Goal: Information Seeking & Learning: Learn about a topic

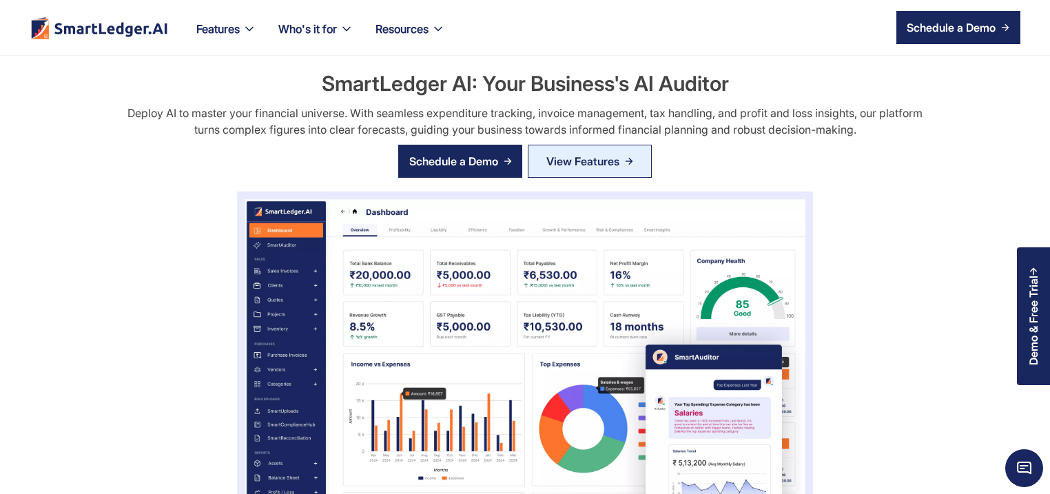
scroll to position [2314, 0]
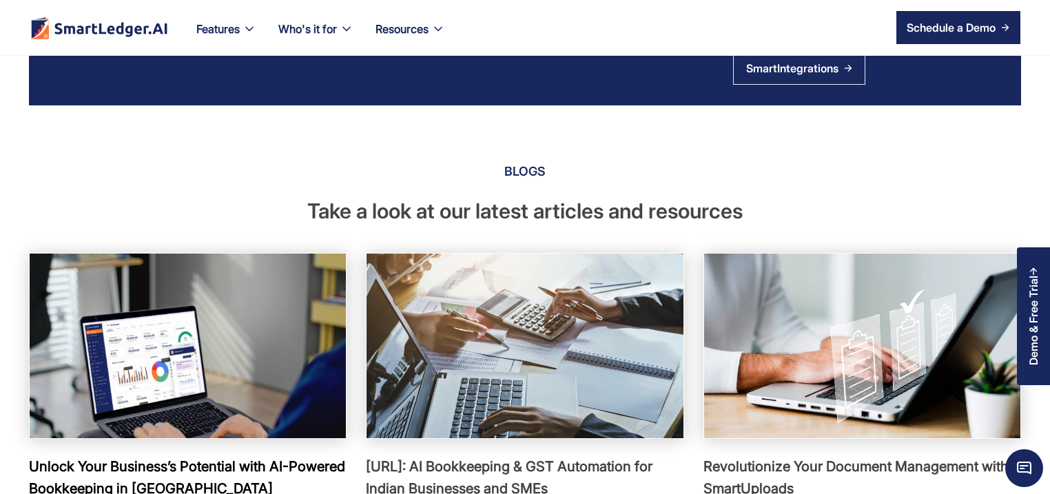
click at [217, 332] on img at bounding box center [188, 345] width 348 height 203
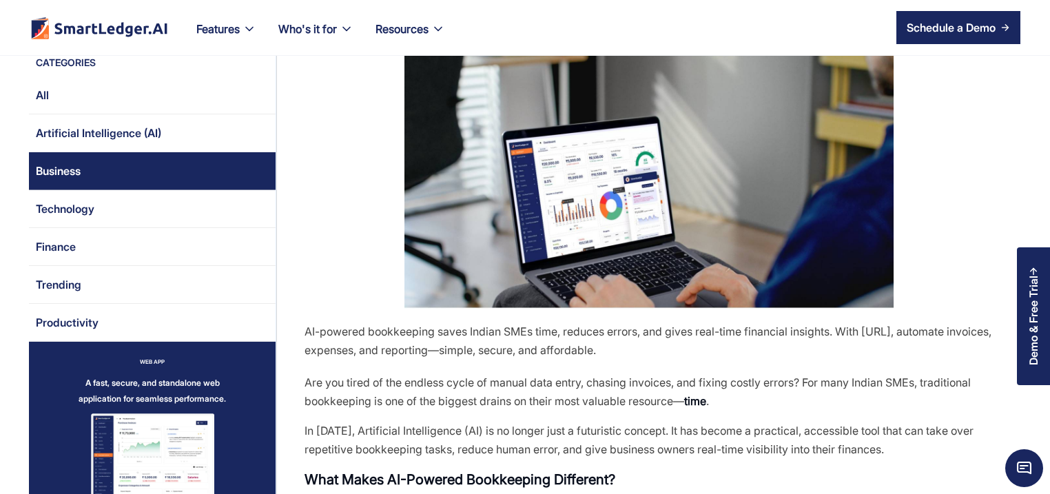
scroll to position [264, 0]
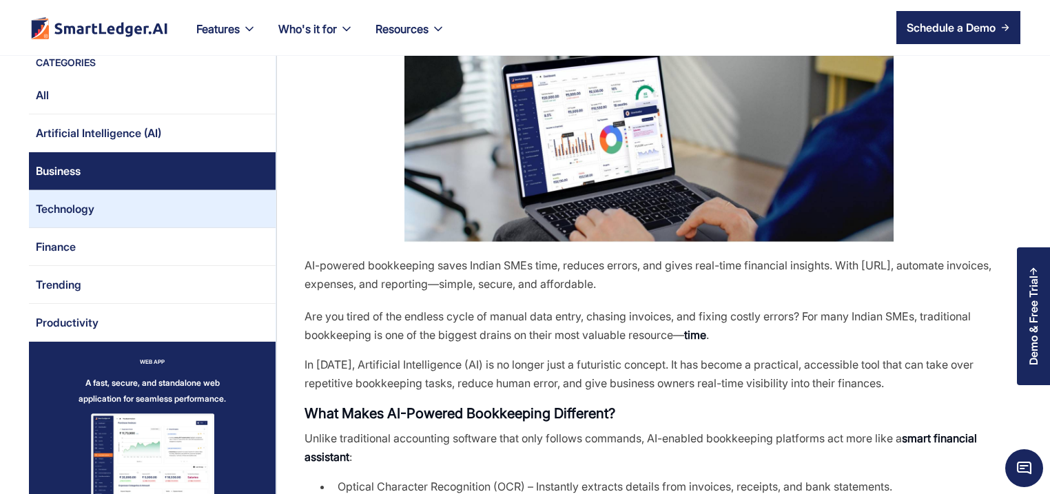
click at [127, 205] on link "Technology" at bounding box center [152, 209] width 247 height 38
click at [143, 209] on link "Technology" at bounding box center [152, 209] width 247 height 38
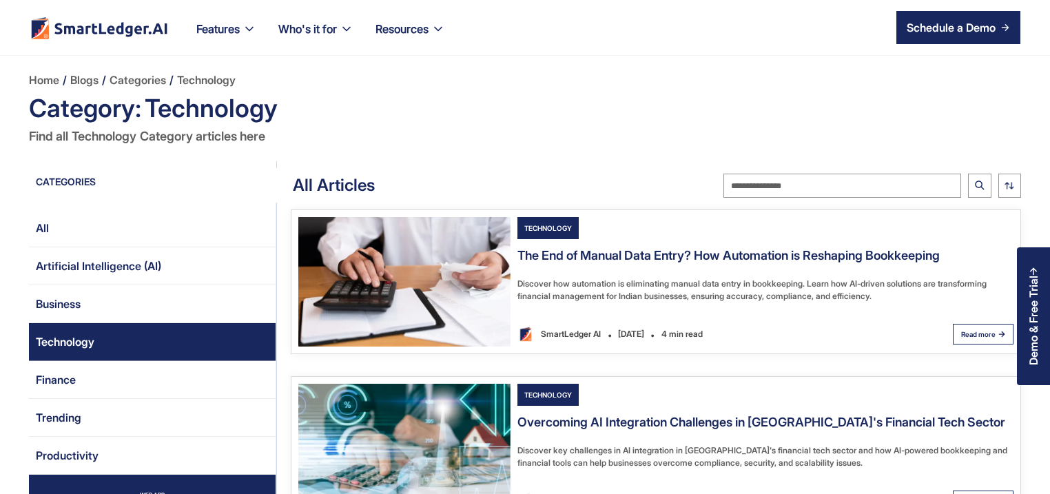
click at [438, 277] on img "Email Form 2" at bounding box center [404, 281] width 212 height 129
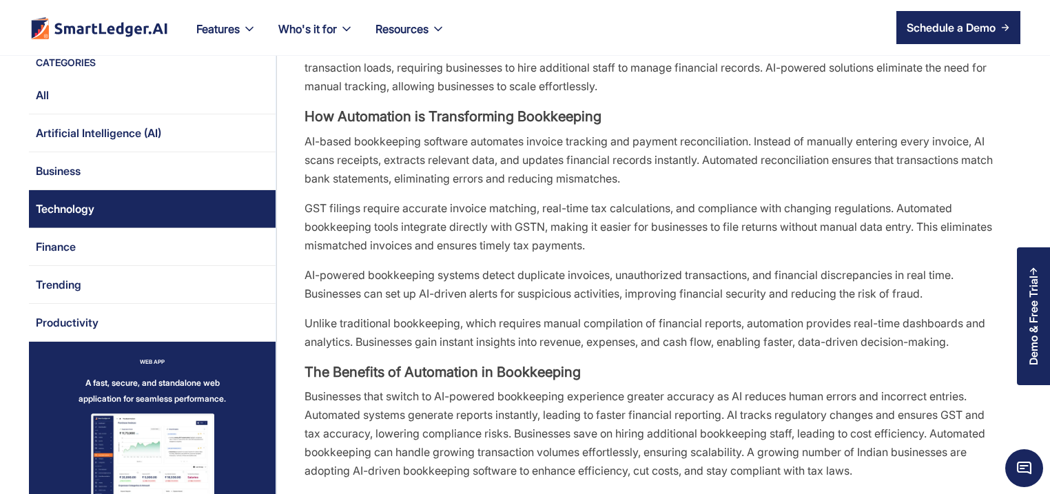
scroll to position [860, 0]
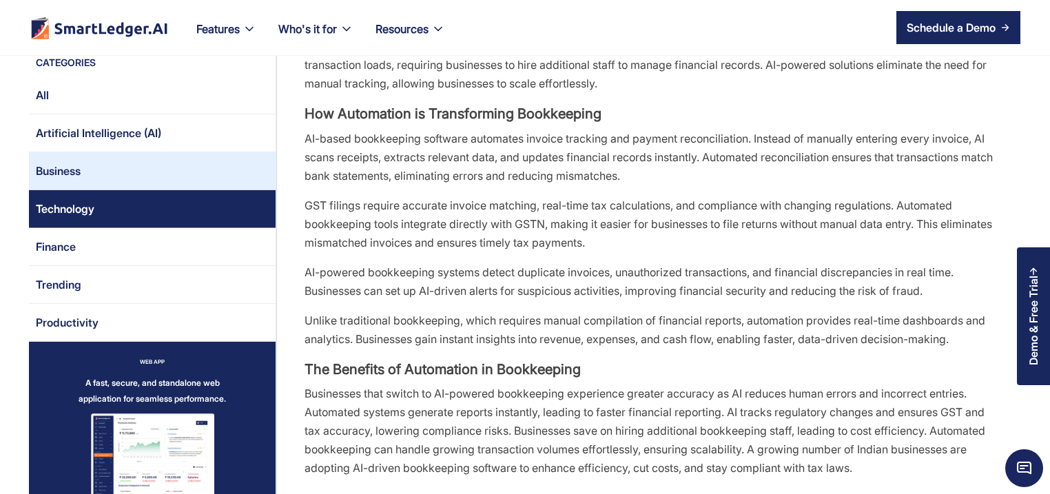
click at [148, 166] on link "Business" at bounding box center [152, 171] width 247 height 38
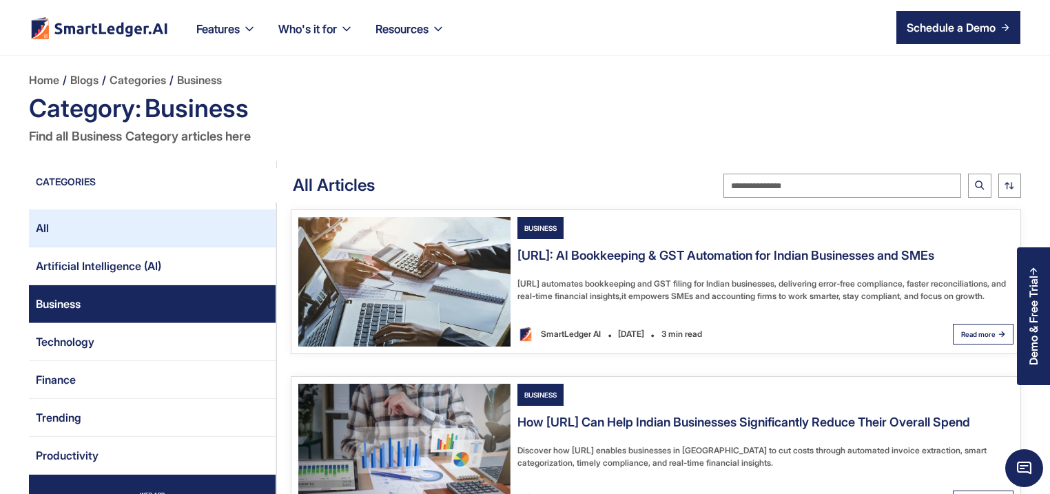
click at [94, 234] on link "All" at bounding box center [152, 228] width 247 height 38
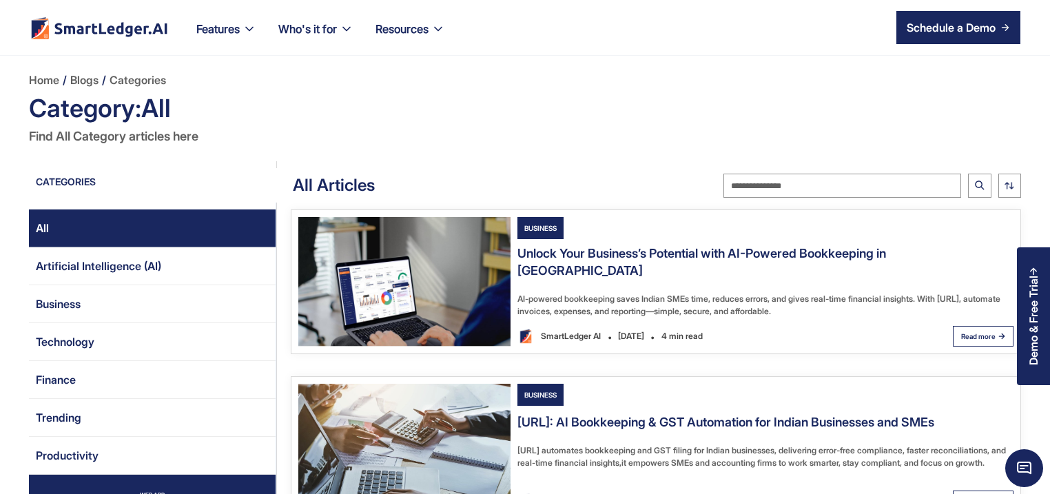
click at [445, 309] on img "Email Form 2" at bounding box center [404, 281] width 212 height 129
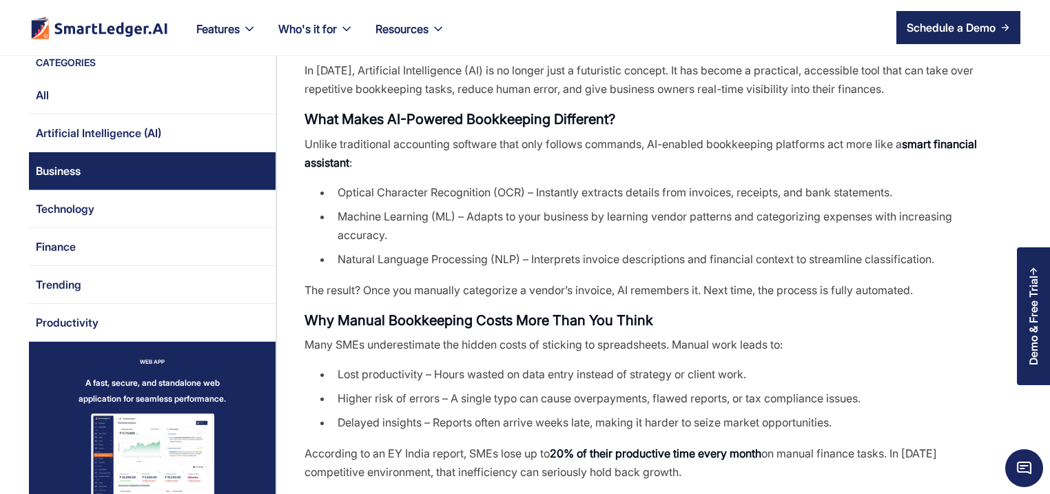
scroll to position [595, 0]
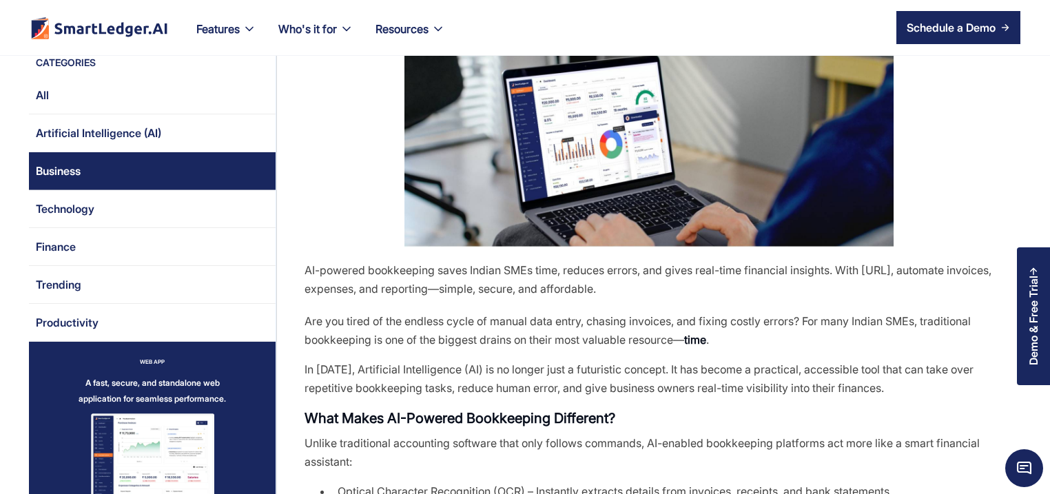
scroll to position [264, 0]
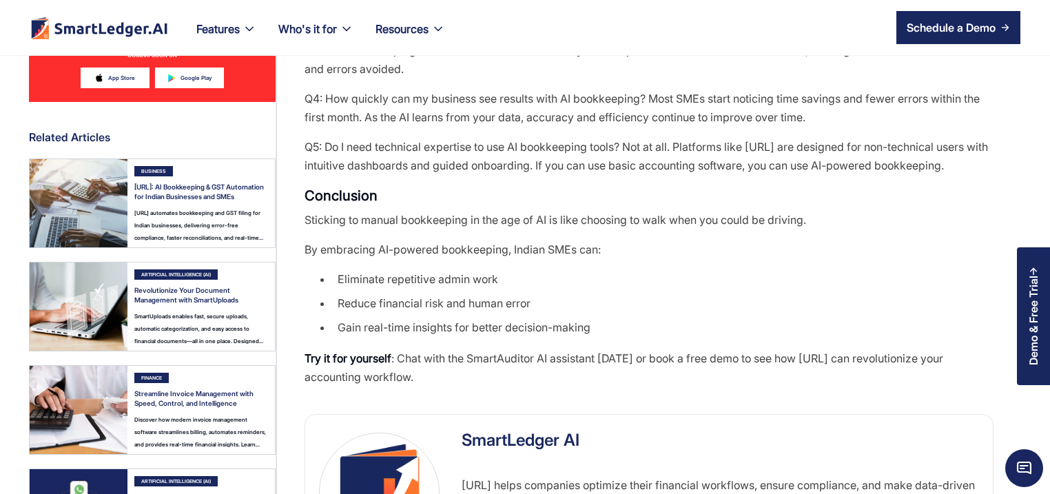
scroll to position [1785, 0]
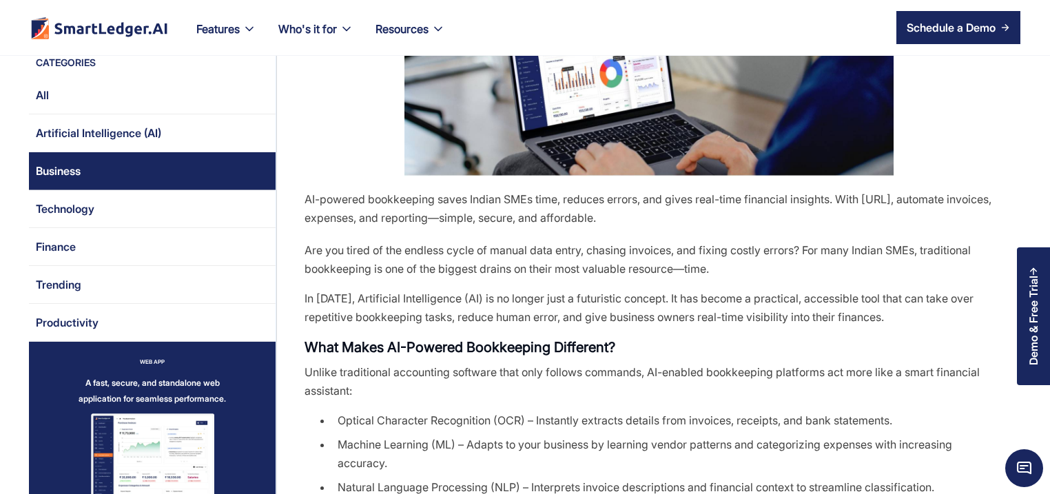
scroll to position [397, 0]
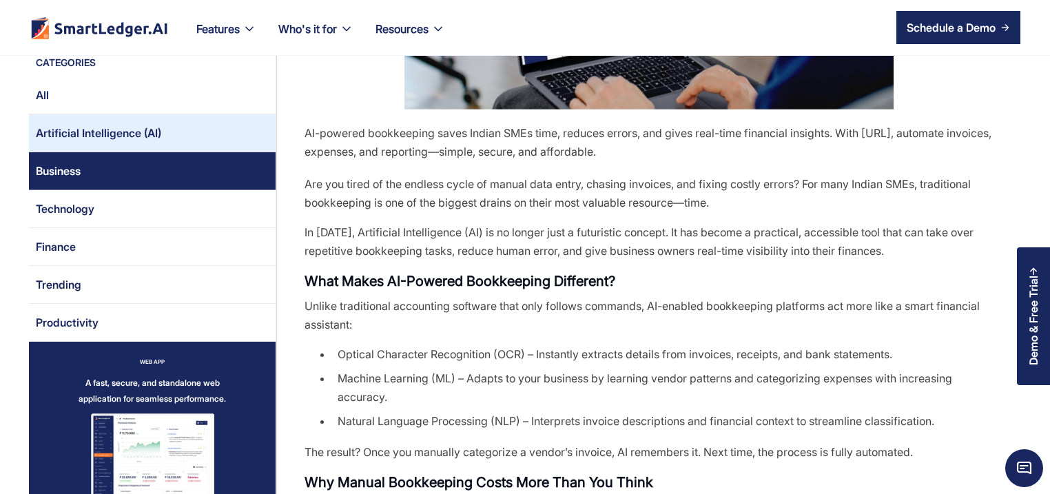
click at [123, 131] on div "Artificial Intelligence (AI)" at bounding box center [98, 133] width 125 height 22
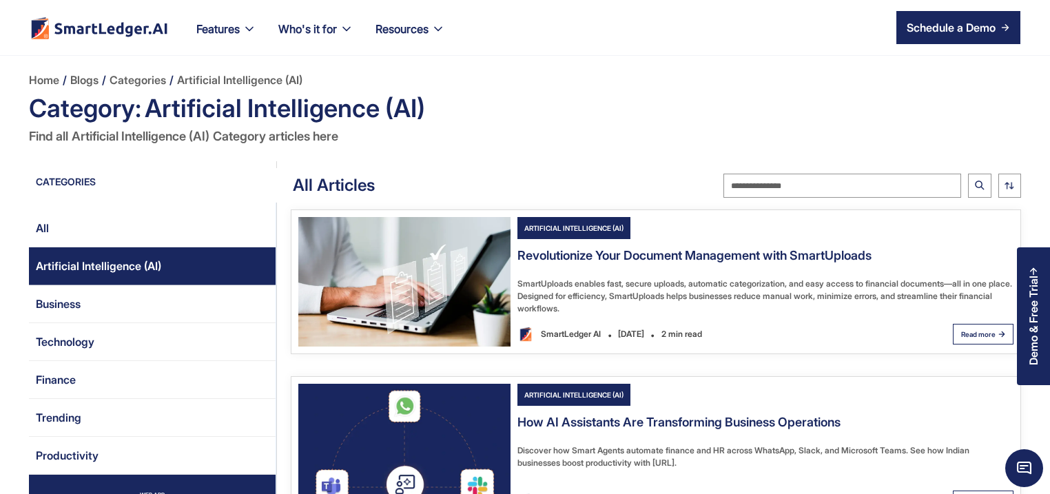
click at [408, 452] on img "Email Form 2" at bounding box center [404, 448] width 212 height 129
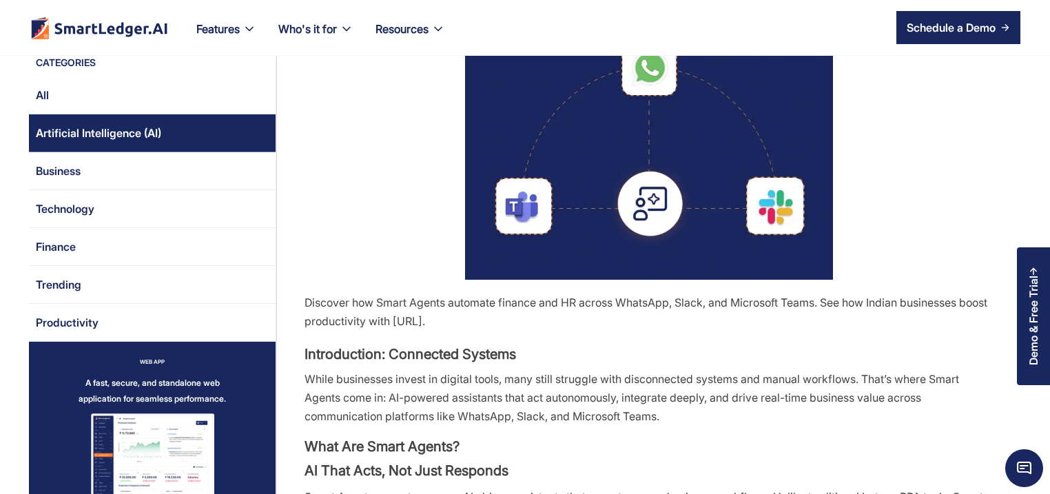
scroll to position [132, 0]
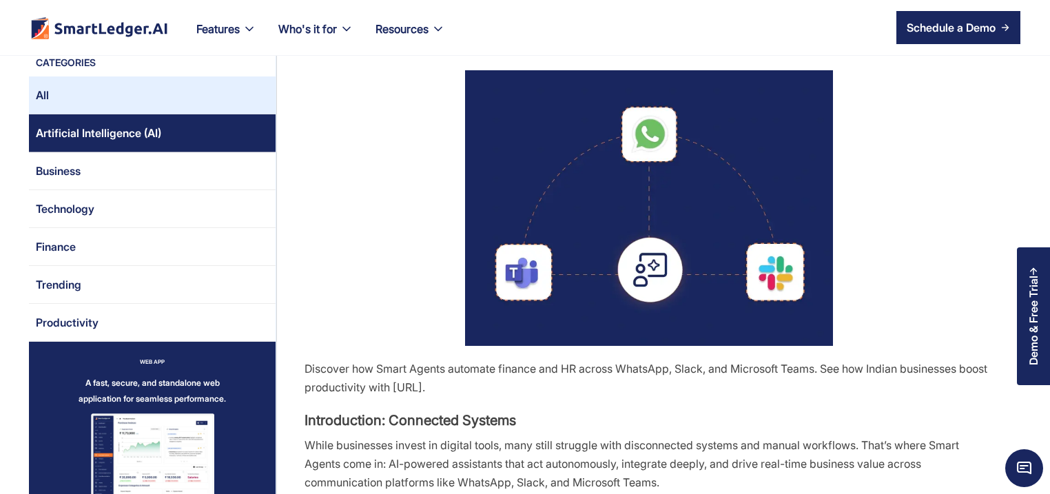
click at [94, 108] on link "All" at bounding box center [152, 95] width 247 height 38
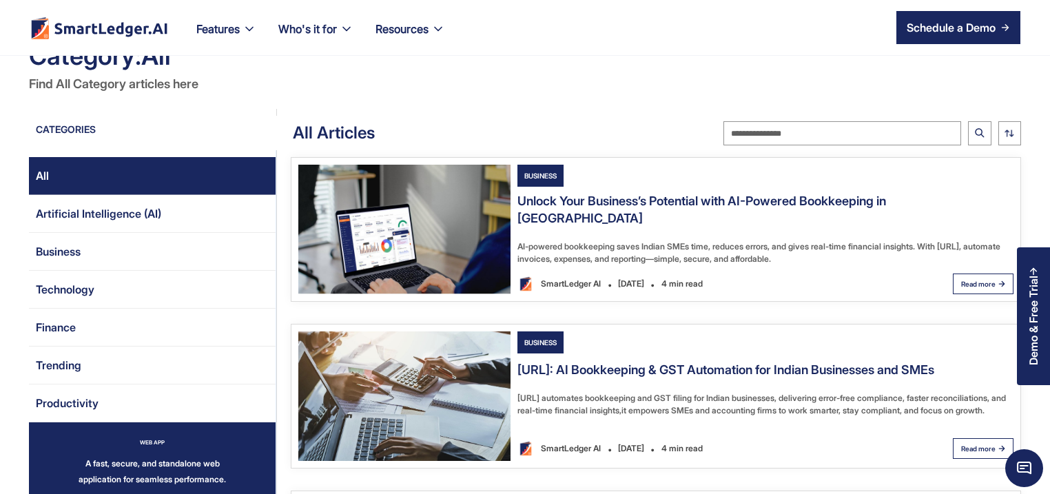
scroll to position [132, 0]
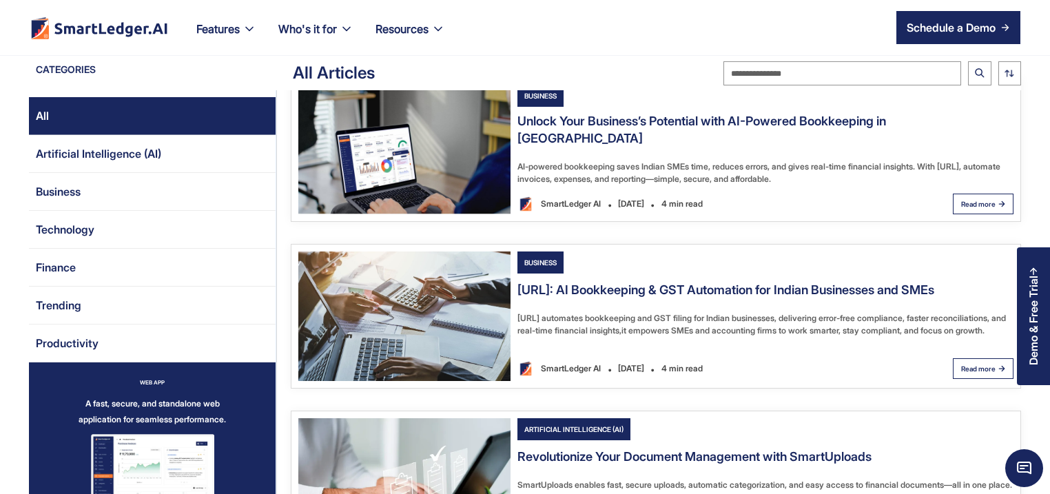
click at [441, 309] on img "Email Form 2" at bounding box center [404, 315] width 212 height 129
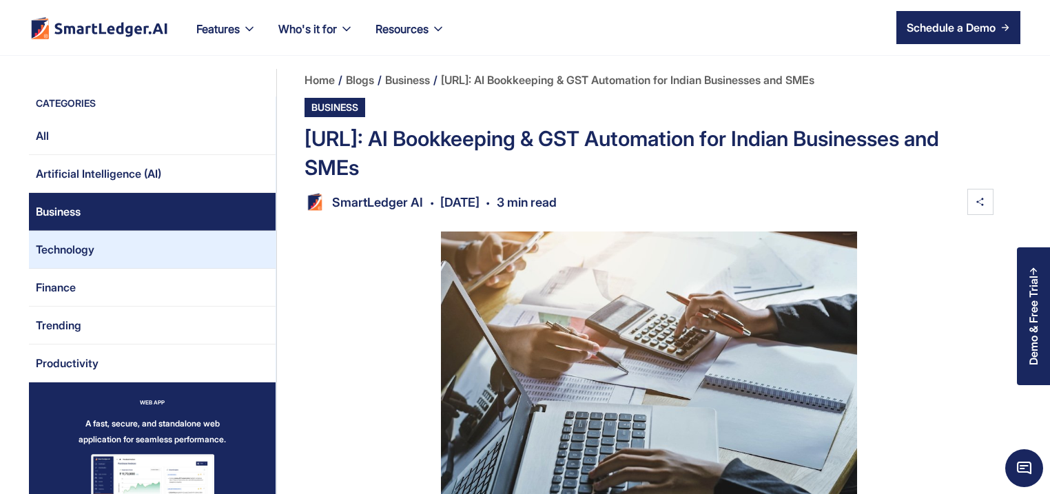
click at [160, 246] on link "Technology" at bounding box center [152, 250] width 247 height 38
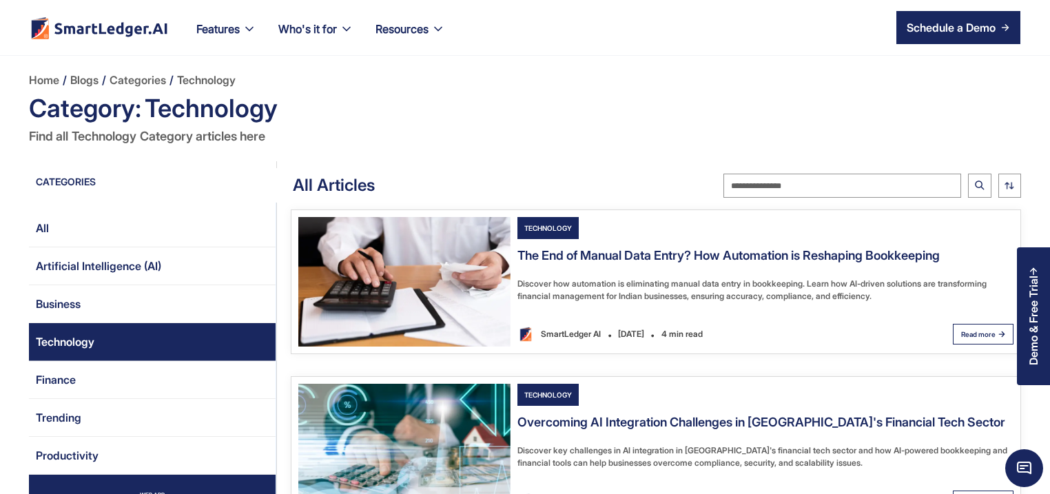
scroll to position [66, 0]
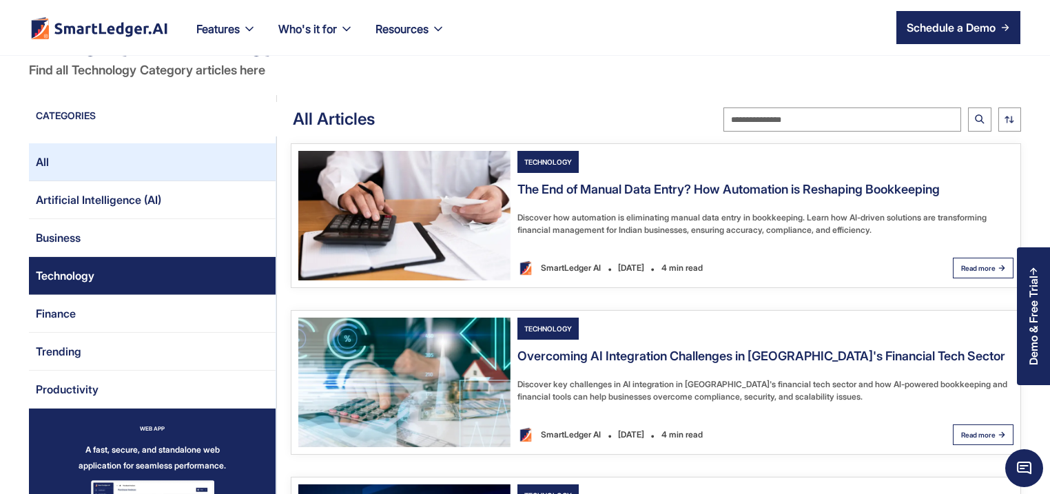
click at [146, 152] on link "All" at bounding box center [152, 162] width 247 height 38
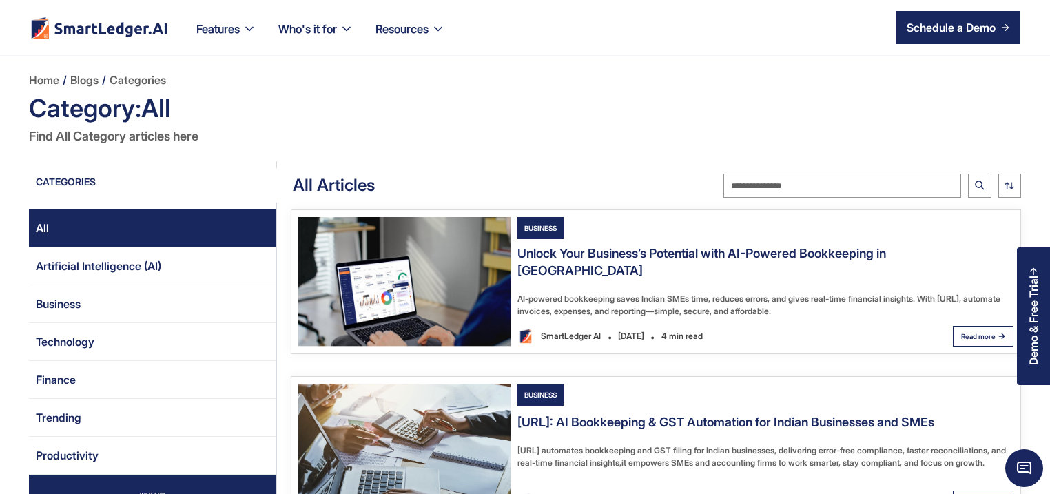
scroll to position [198, 0]
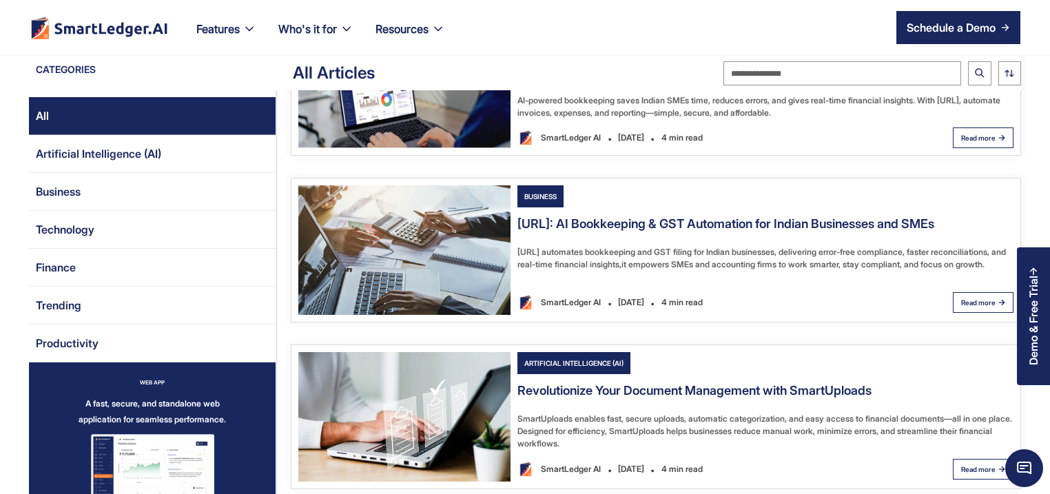
click at [438, 386] on img "Email Form 2" at bounding box center [404, 416] width 212 height 129
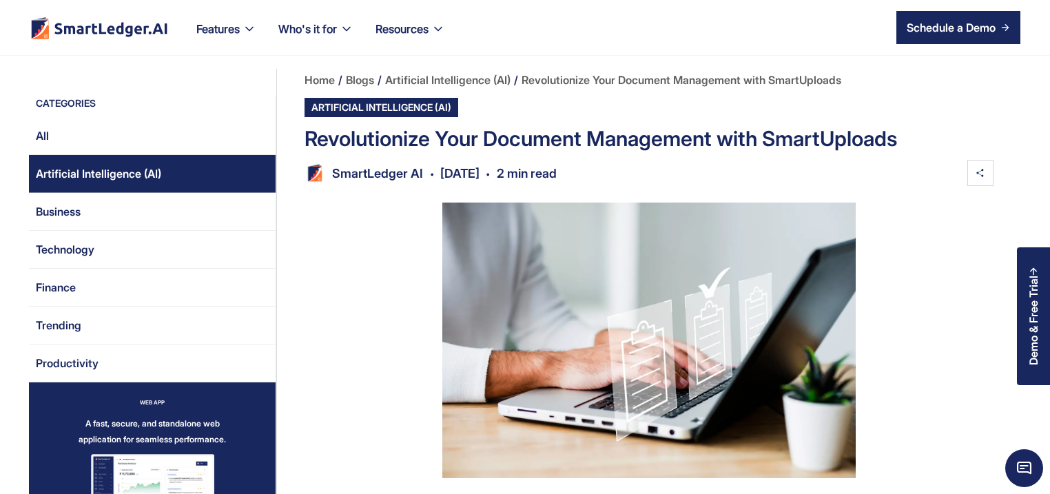
scroll to position [198, 0]
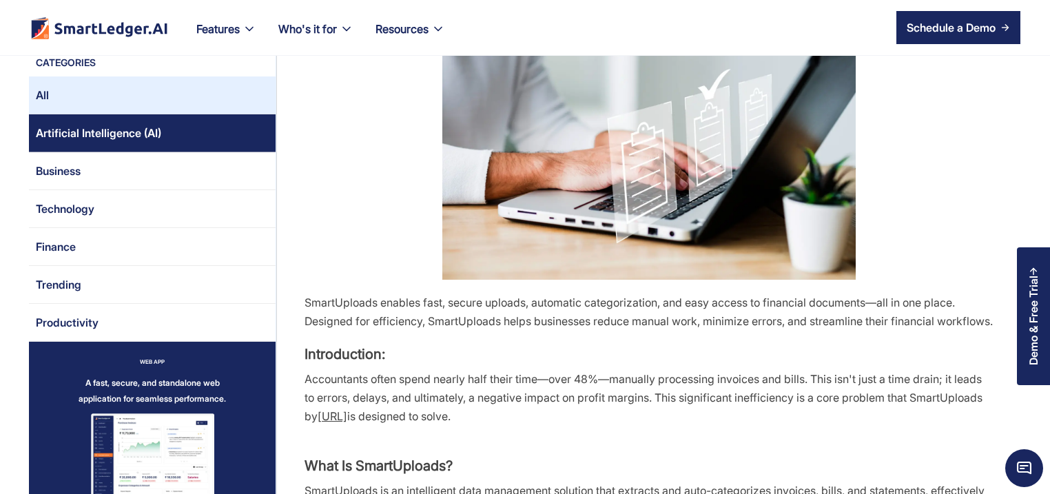
click at [100, 98] on link "All" at bounding box center [152, 95] width 247 height 38
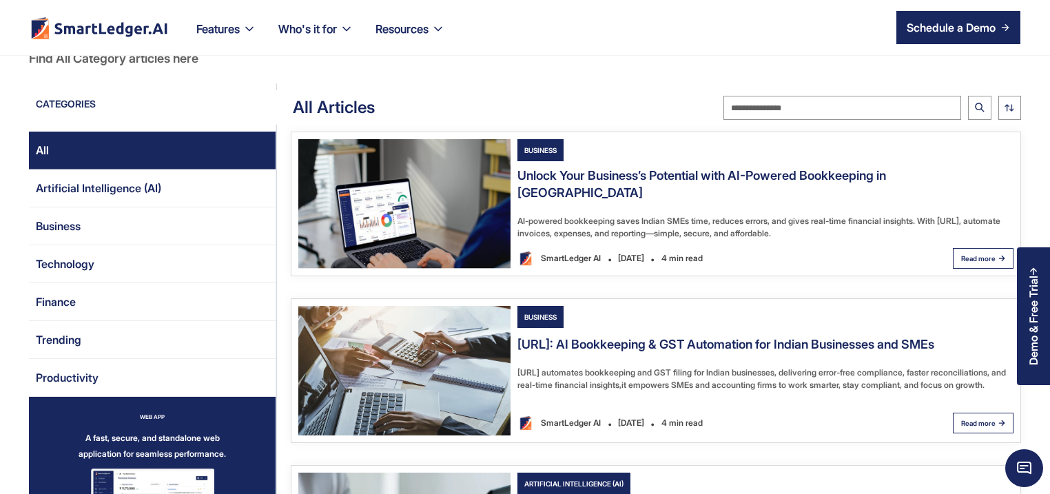
scroll to position [198, 0]
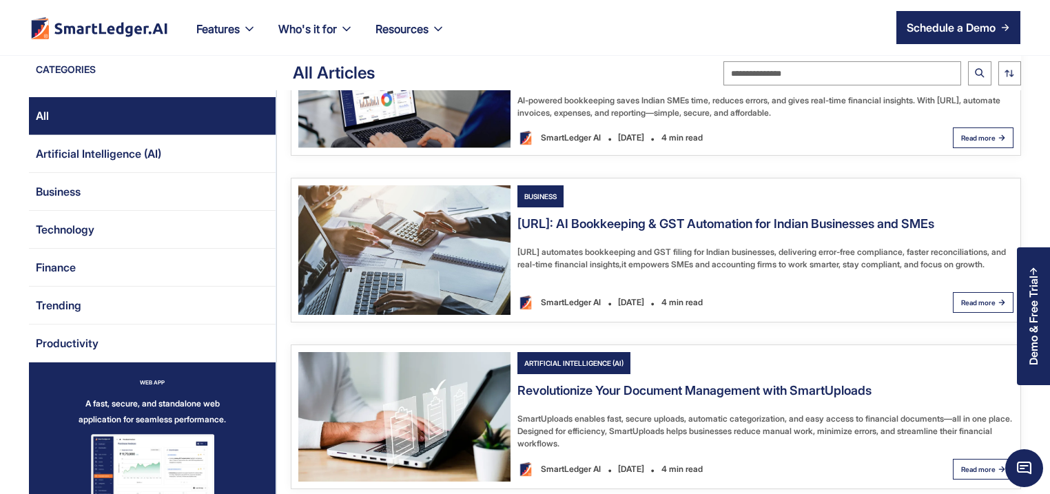
click at [383, 289] on img "Email Form 2" at bounding box center [404, 249] width 212 height 129
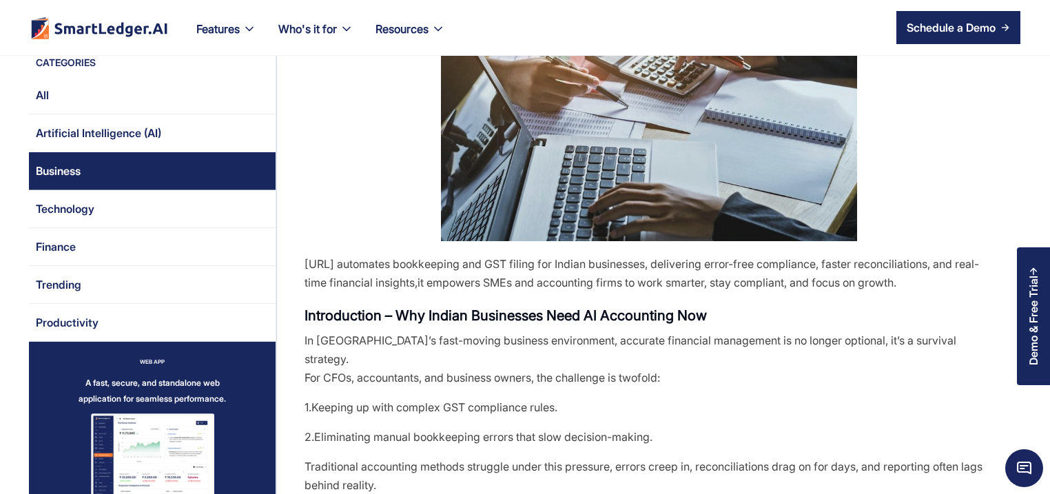
scroll to position [331, 0]
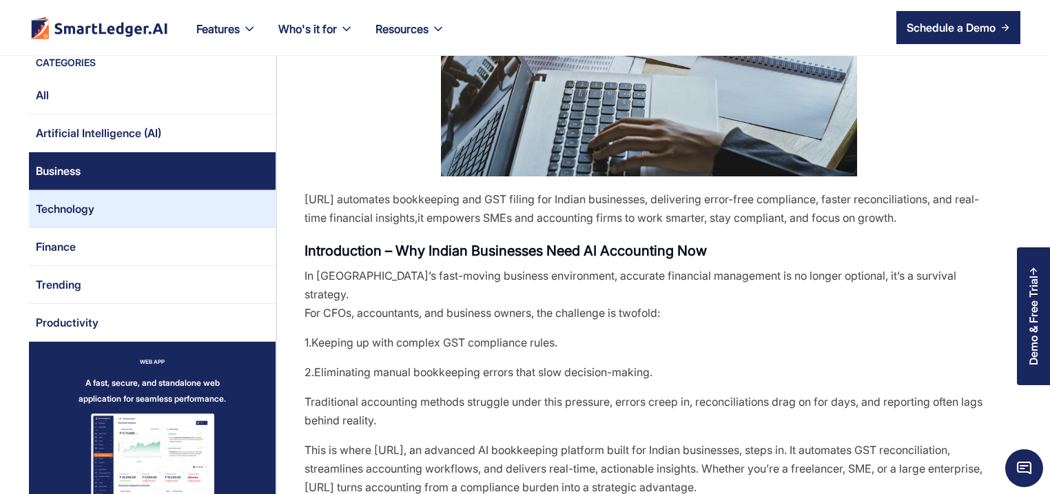
click at [88, 202] on div "Technology" at bounding box center [65, 209] width 59 height 22
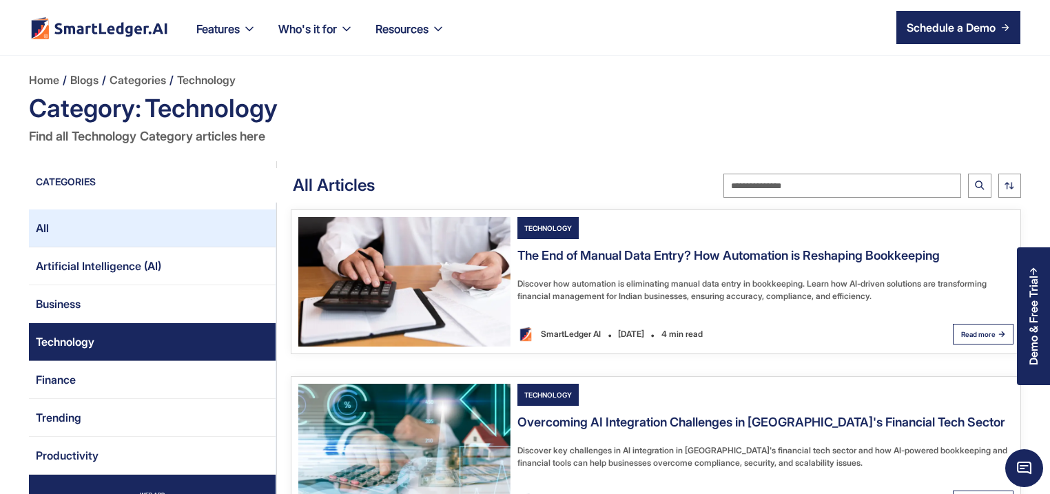
click at [95, 214] on link "All" at bounding box center [152, 228] width 247 height 38
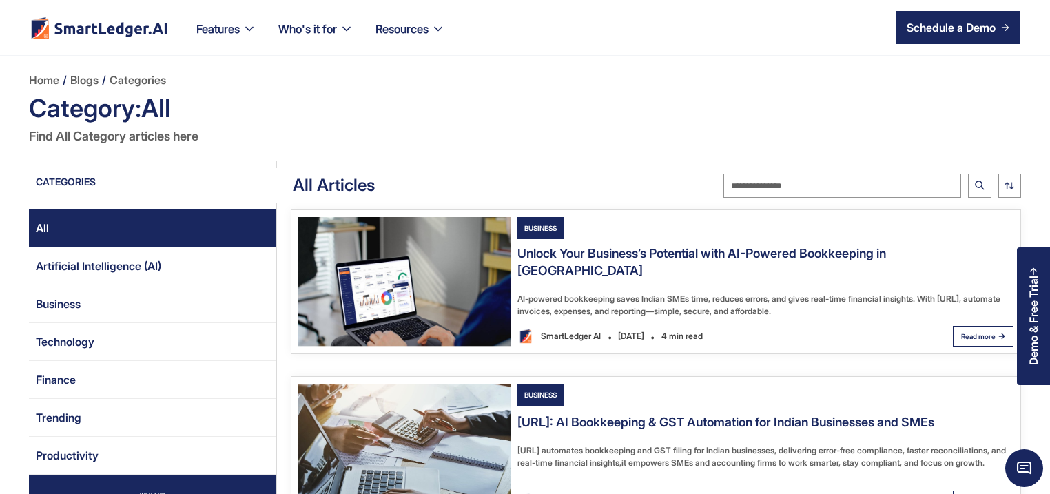
scroll to position [198, 0]
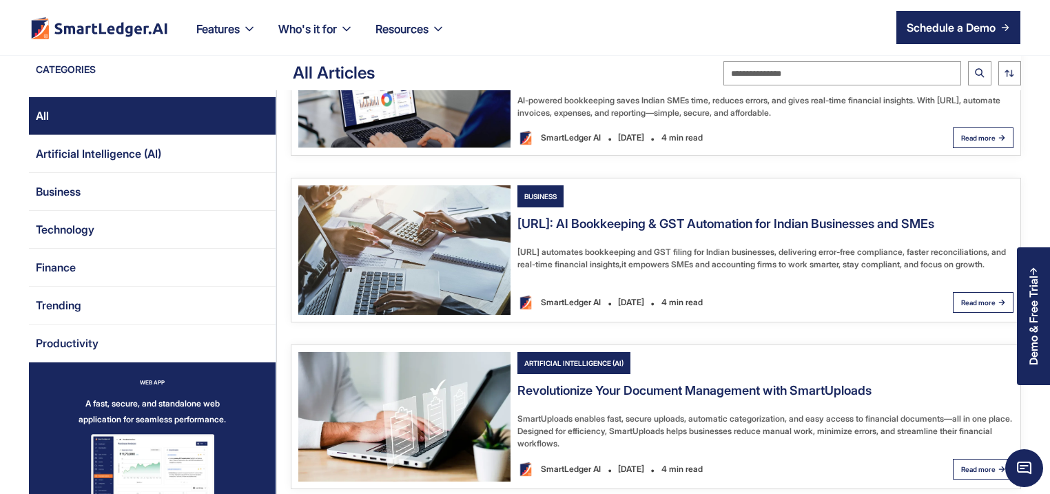
click at [437, 392] on img "Email Form 2" at bounding box center [404, 416] width 212 height 129
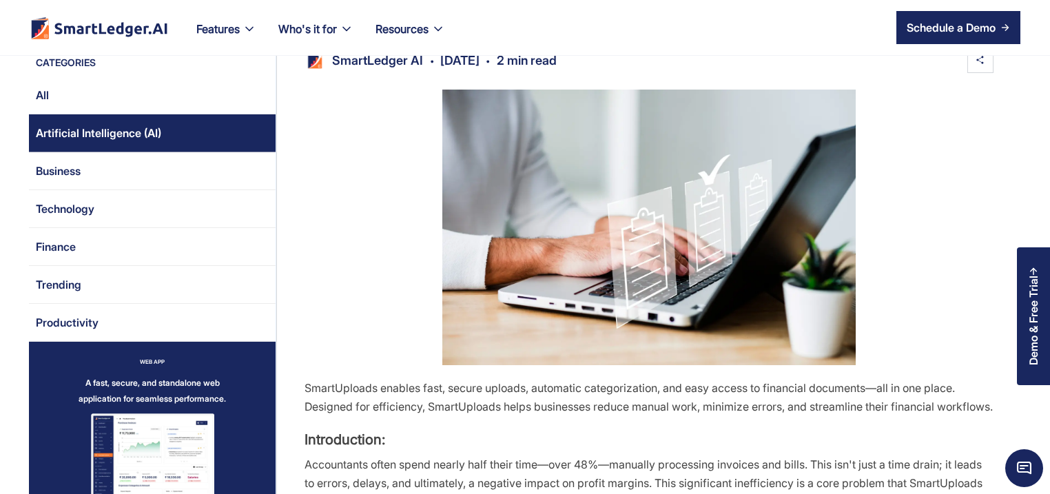
scroll to position [198, 0]
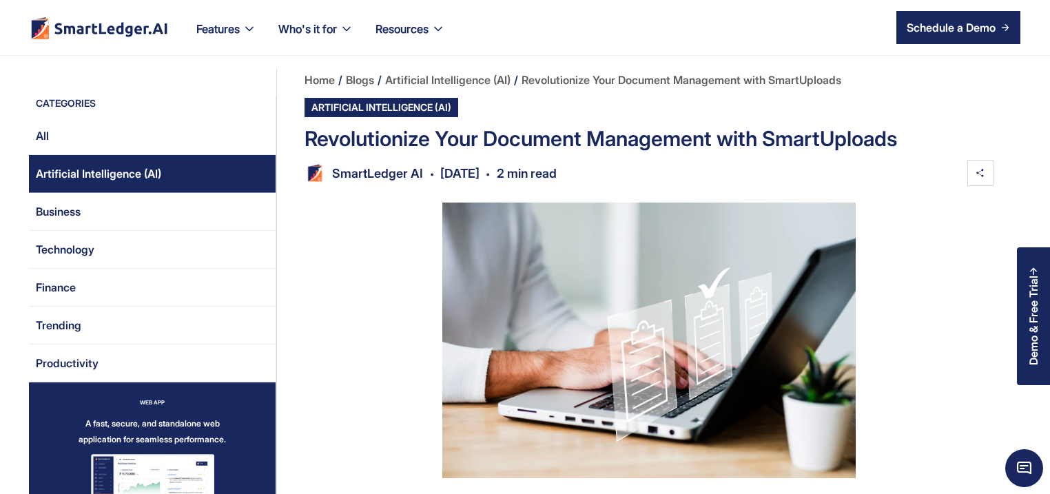
scroll to position [198, 0]
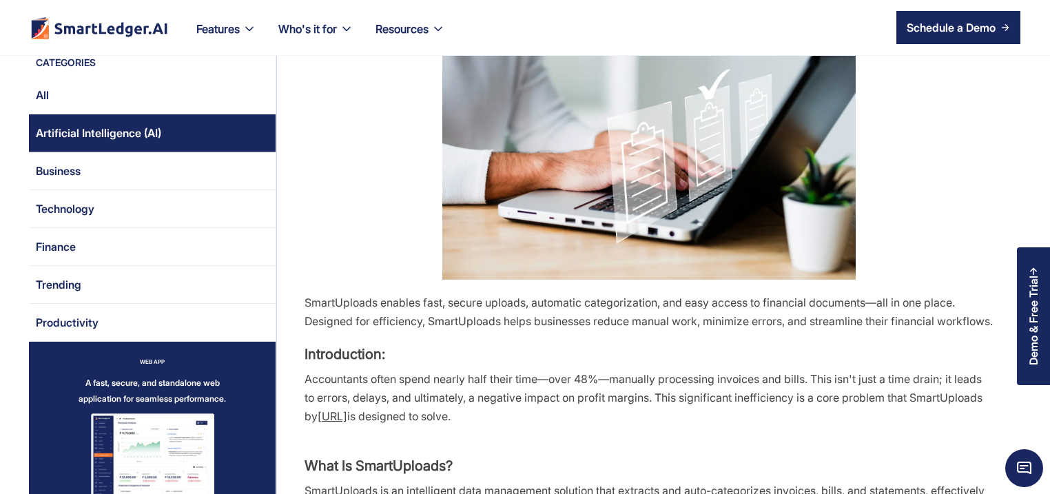
click at [123, 88] on link "All" at bounding box center [152, 95] width 247 height 38
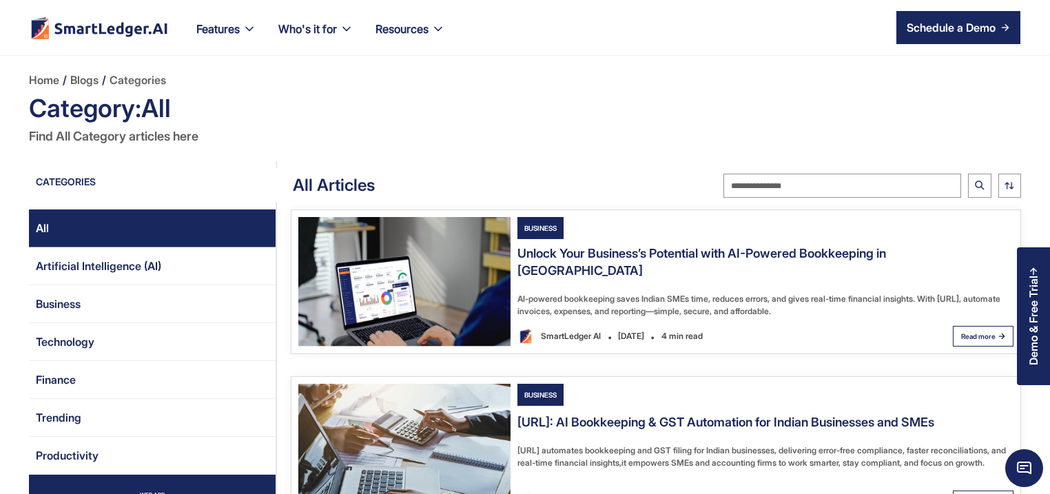
click at [446, 298] on img "Email Form 2" at bounding box center [404, 281] width 212 height 129
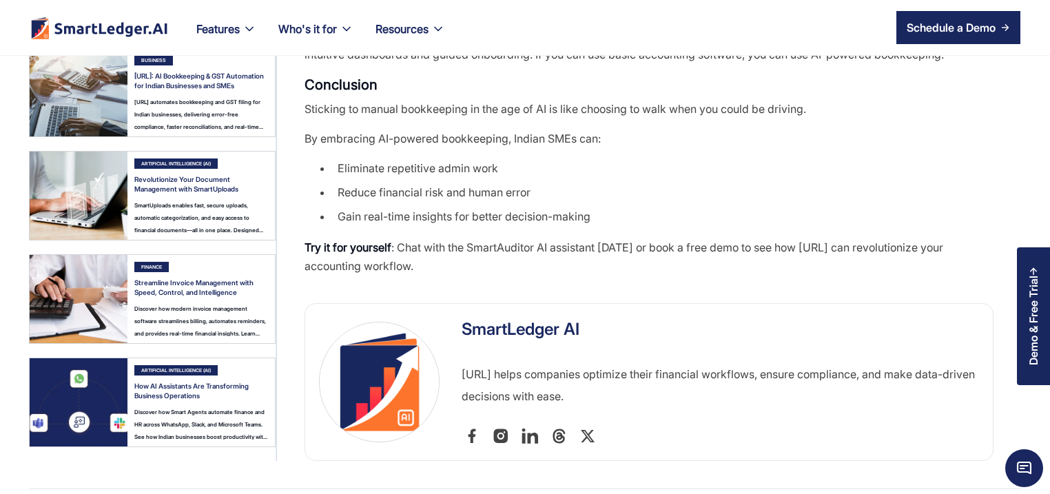
scroll to position [1851, 0]
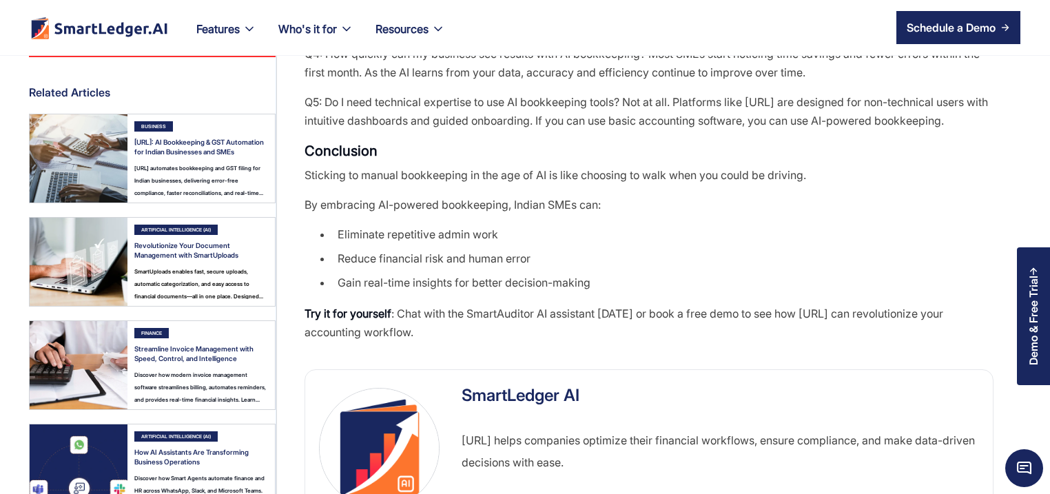
click at [126, 267] on img at bounding box center [79, 262] width 98 height 88
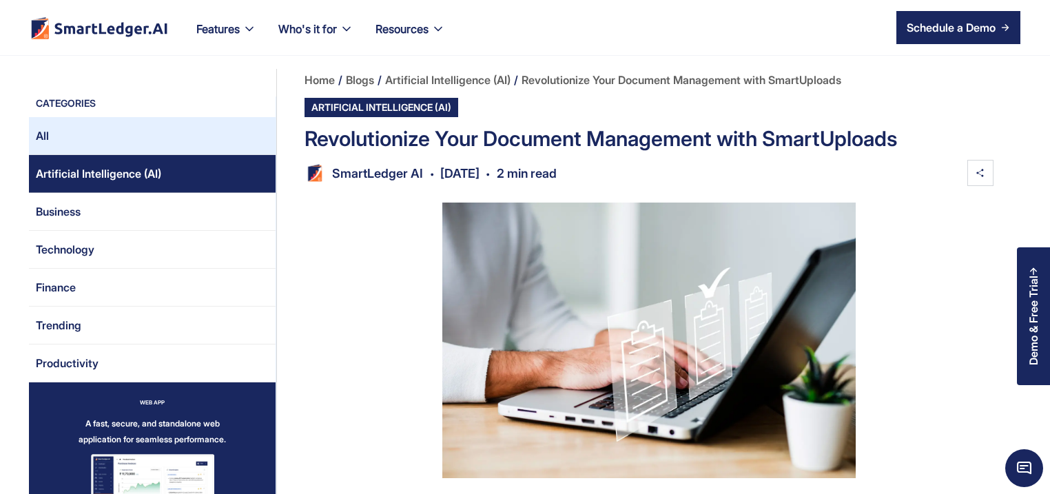
drag, startPoint x: 0, startPoint y: 0, endPoint x: 80, endPoint y: 147, distance: 167.7
click at [80, 147] on link "All" at bounding box center [152, 136] width 247 height 38
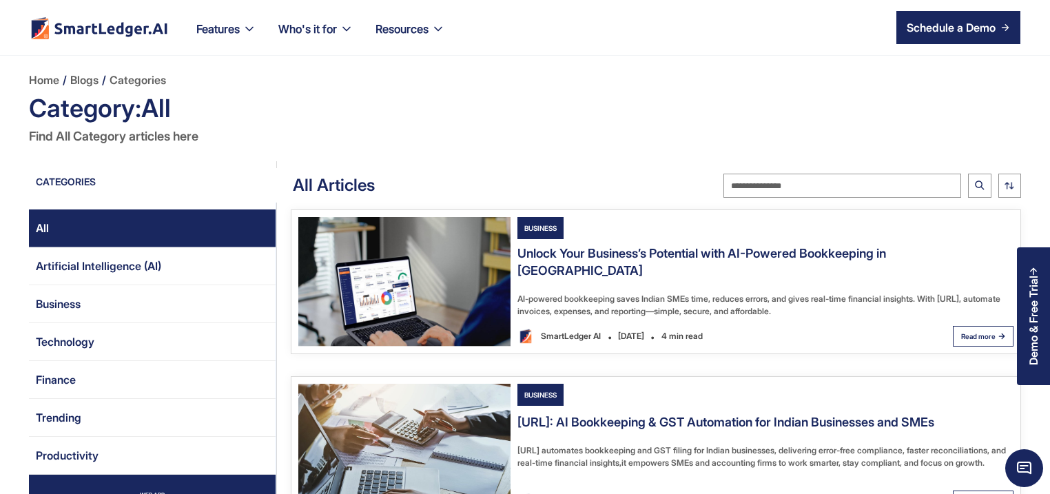
click at [454, 278] on img "Email Form 2" at bounding box center [404, 281] width 212 height 129
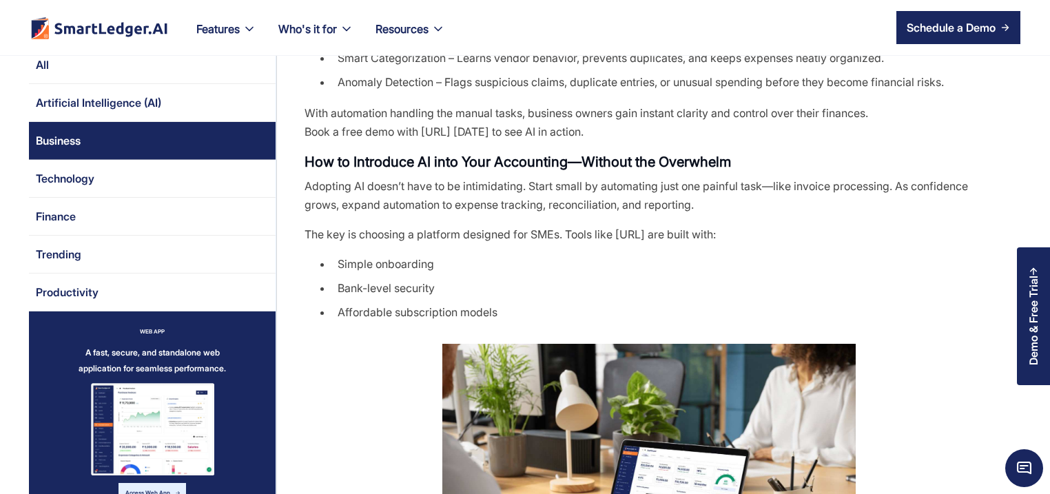
scroll to position [1124, 0]
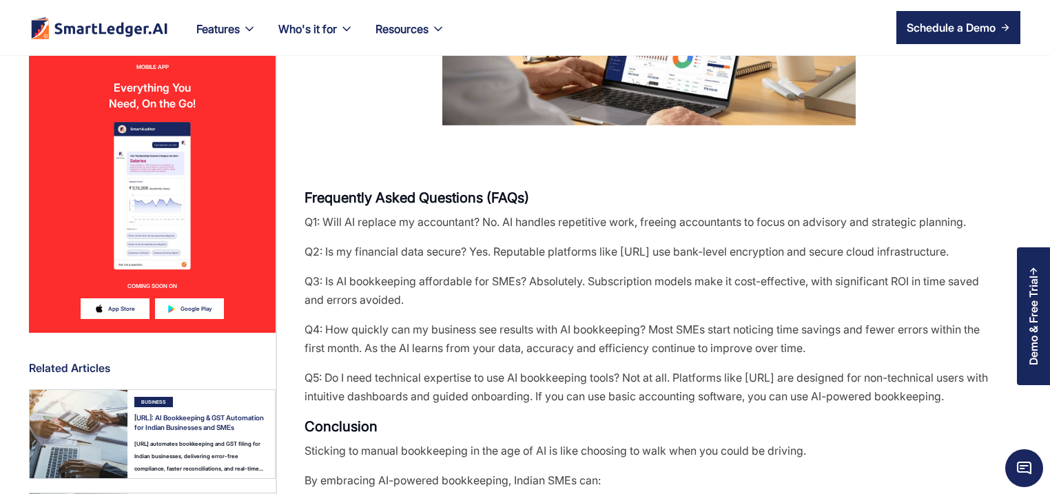
scroll to position [1455, 0]
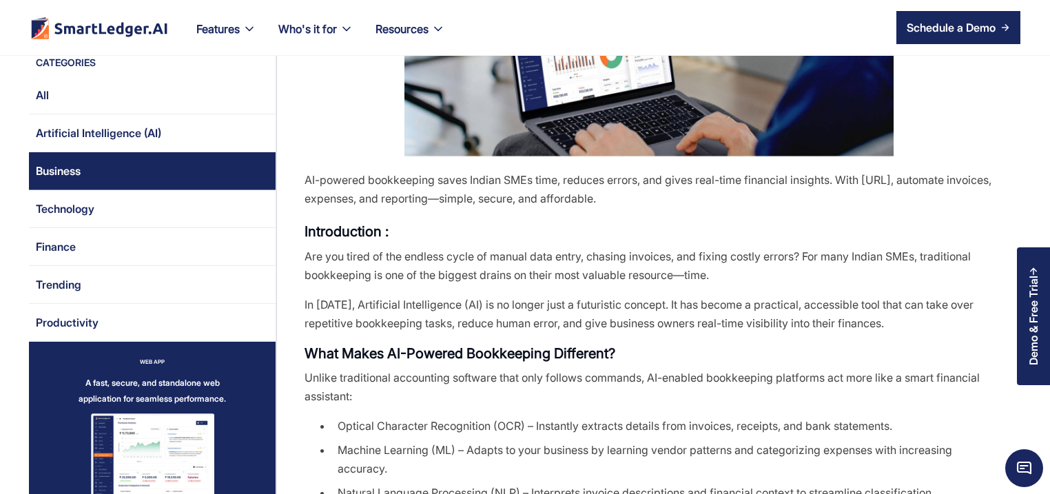
scroll to position [264, 0]
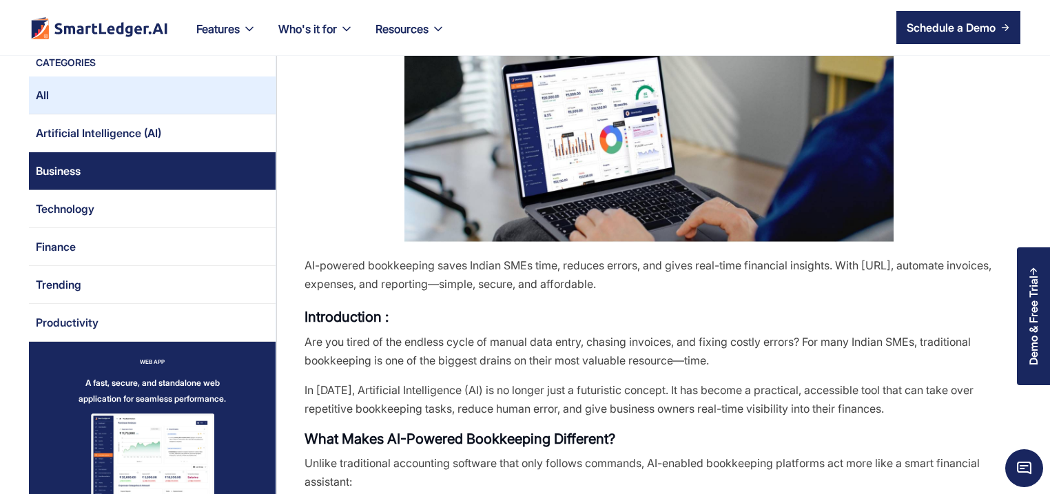
click at [118, 88] on link "All" at bounding box center [152, 95] width 247 height 38
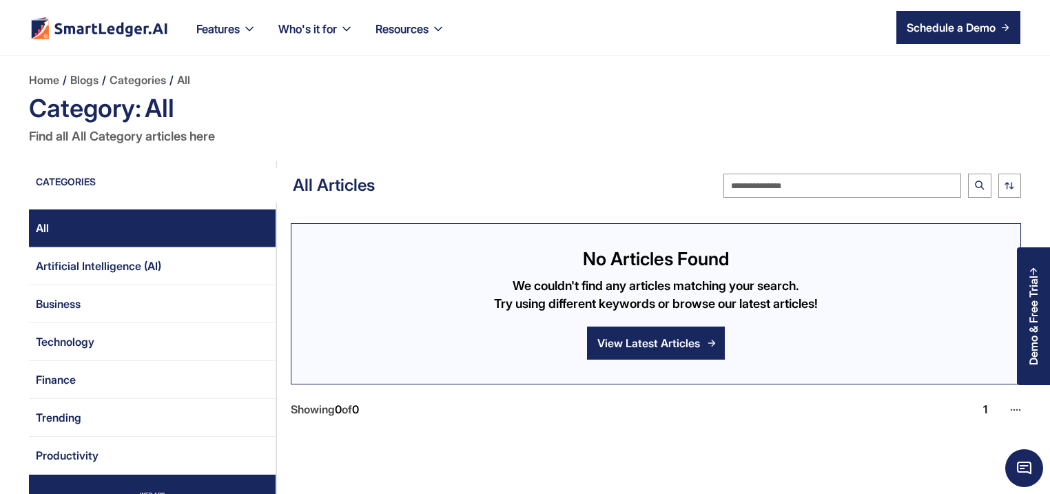
scroll to position [25, 0]
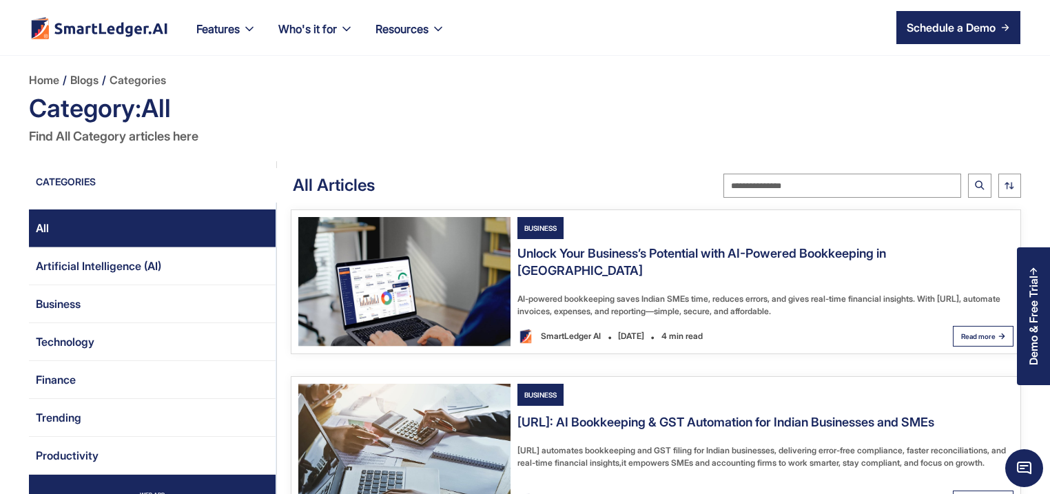
click at [444, 427] on img "Email Form 2" at bounding box center [404, 448] width 212 height 129
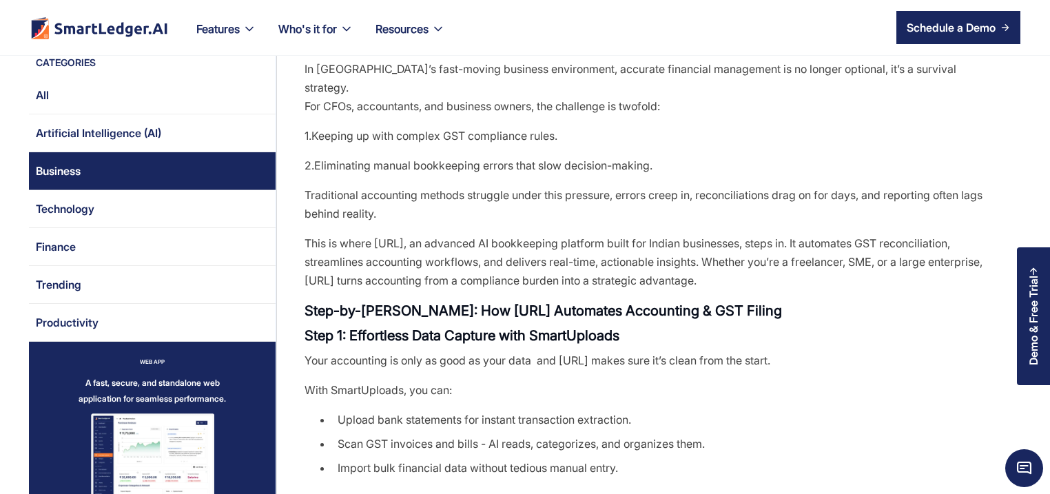
scroll to position [463, 0]
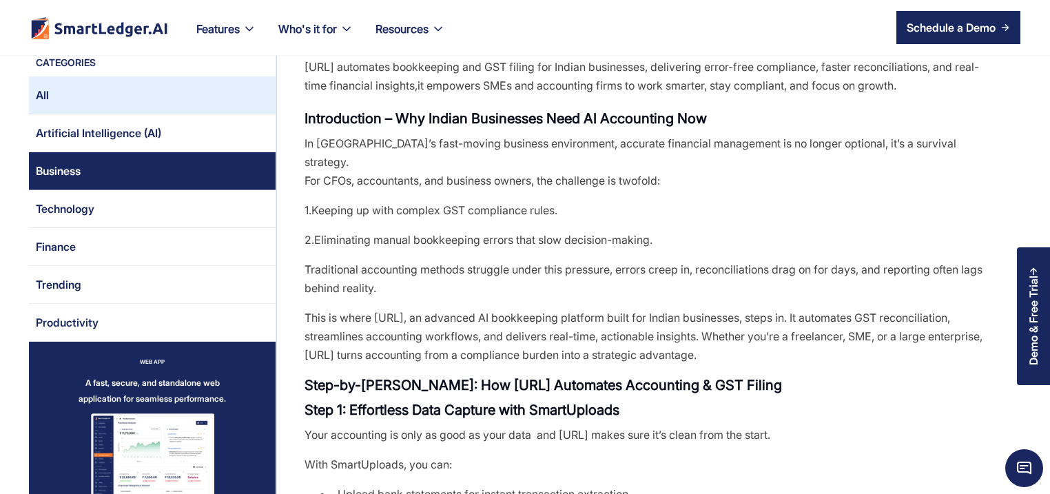
click at [118, 98] on link "All" at bounding box center [152, 95] width 247 height 38
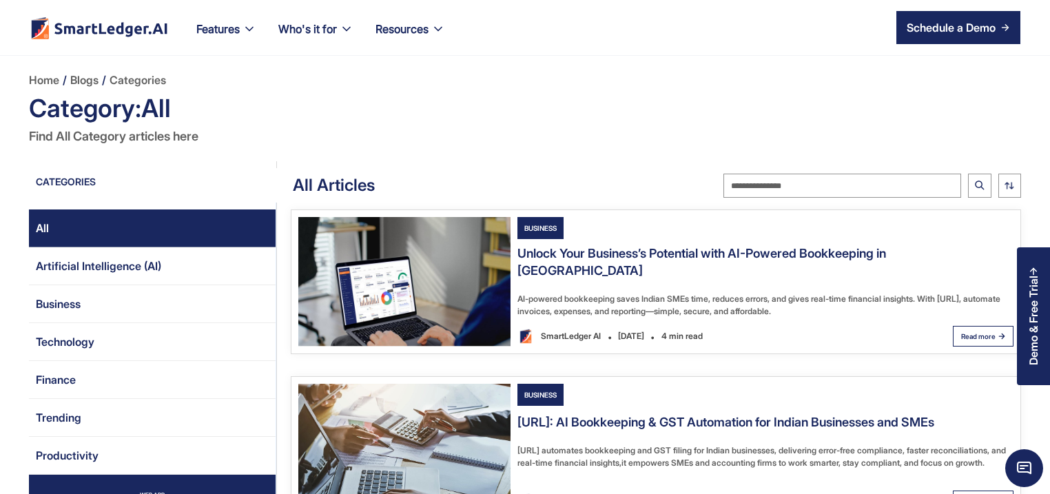
click at [475, 267] on img "Email Form 2" at bounding box center [404, 281] width 212 height 129
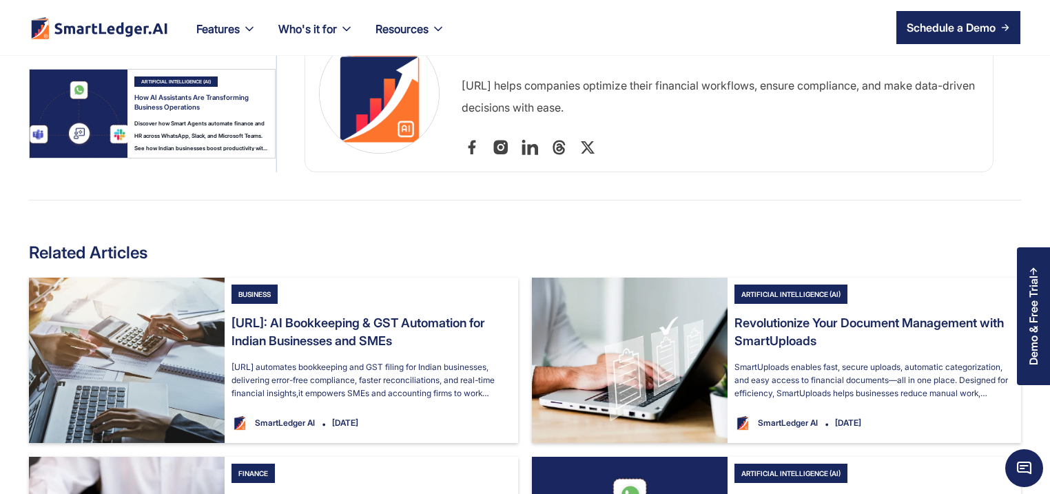
scroll to position [2248, 0]
